Goal: Transaction & Acquisition: Purchase product/service

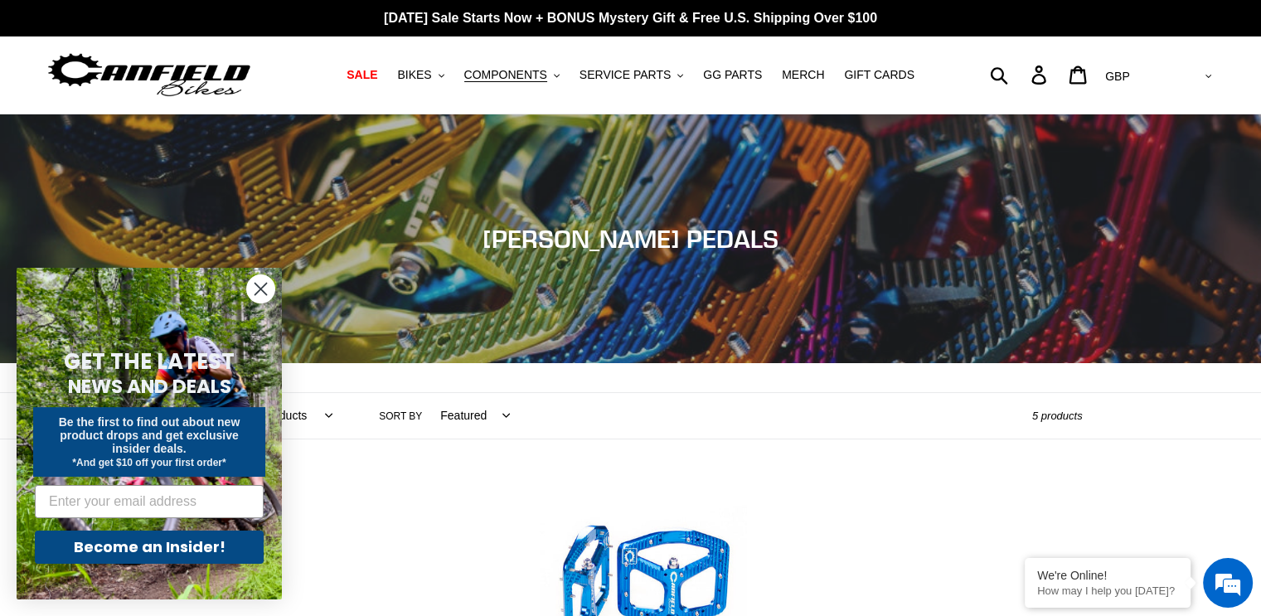
click at [259, 290] on icon "Close dialog" at bounding box center [261, 289] width 12 height 12
